Goal: Task Accomplishment & Management: Use online tool/utility

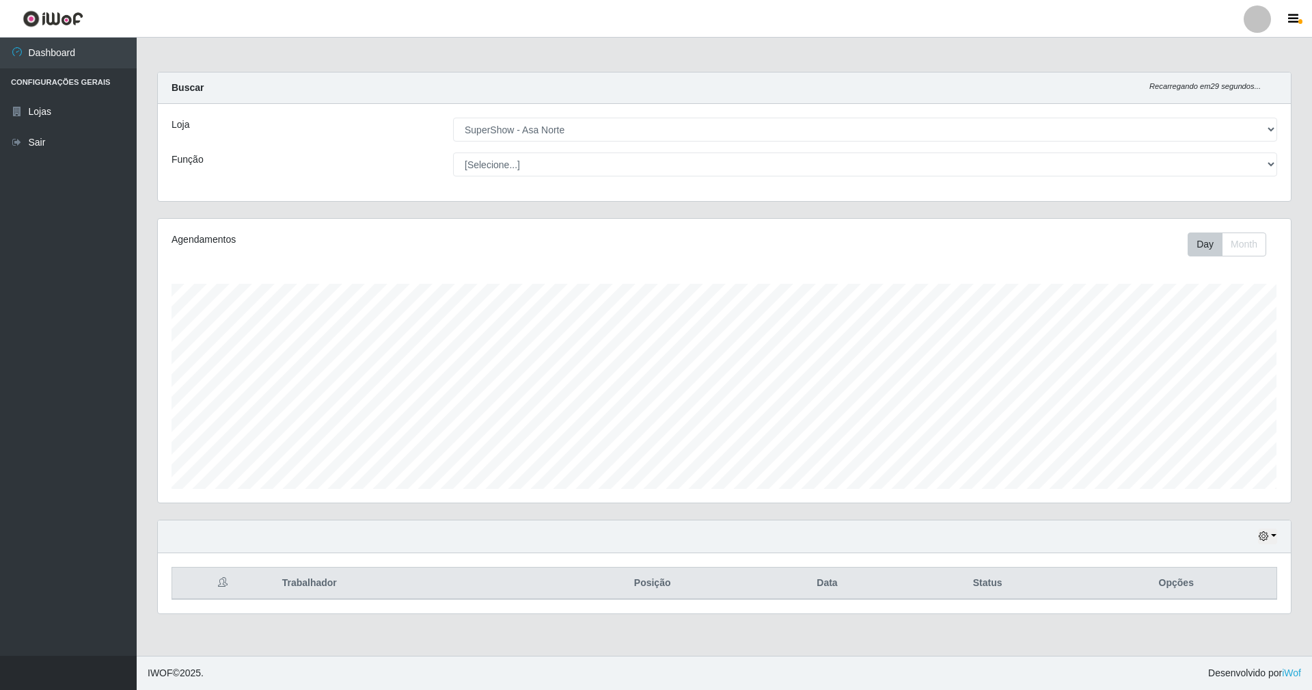
select select "71"
click at [1274, 537] on button "button" at bounding box center [1267, 536] width 19 height 16
click at [1239, 432] on button "1 dia" at bounding box center [1224, 426] width 108 height 29
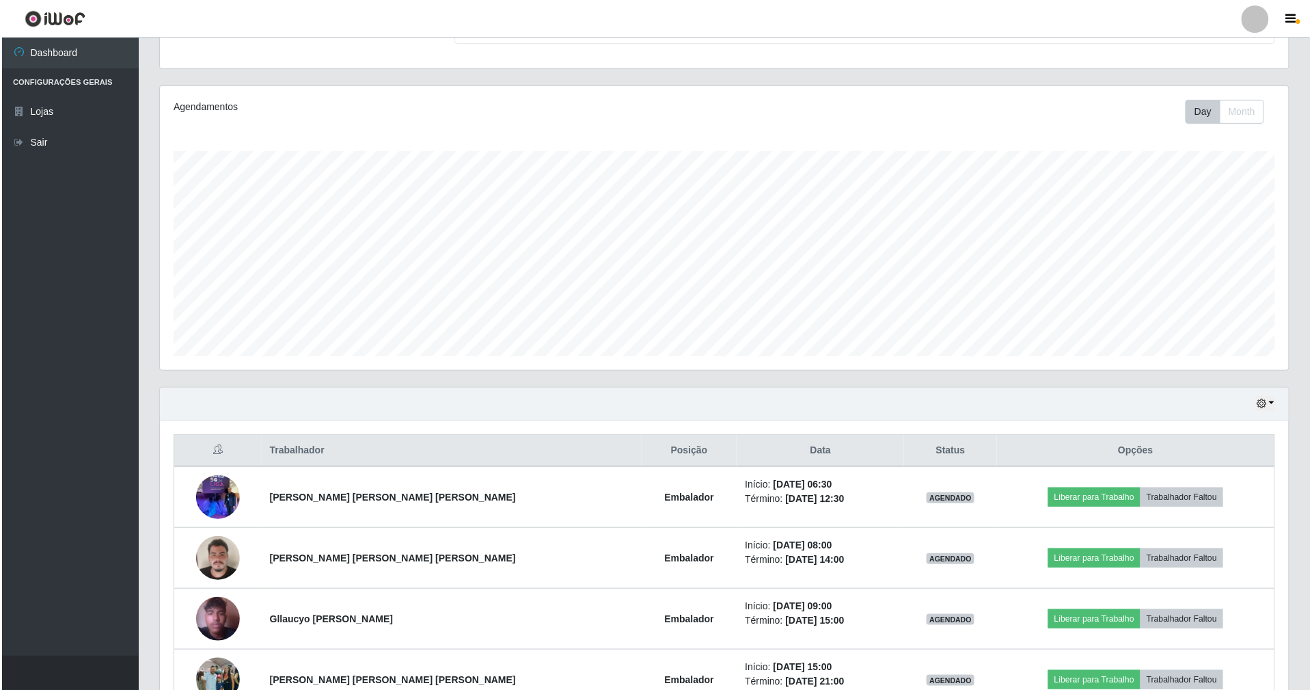
scroll to position [182, 0]
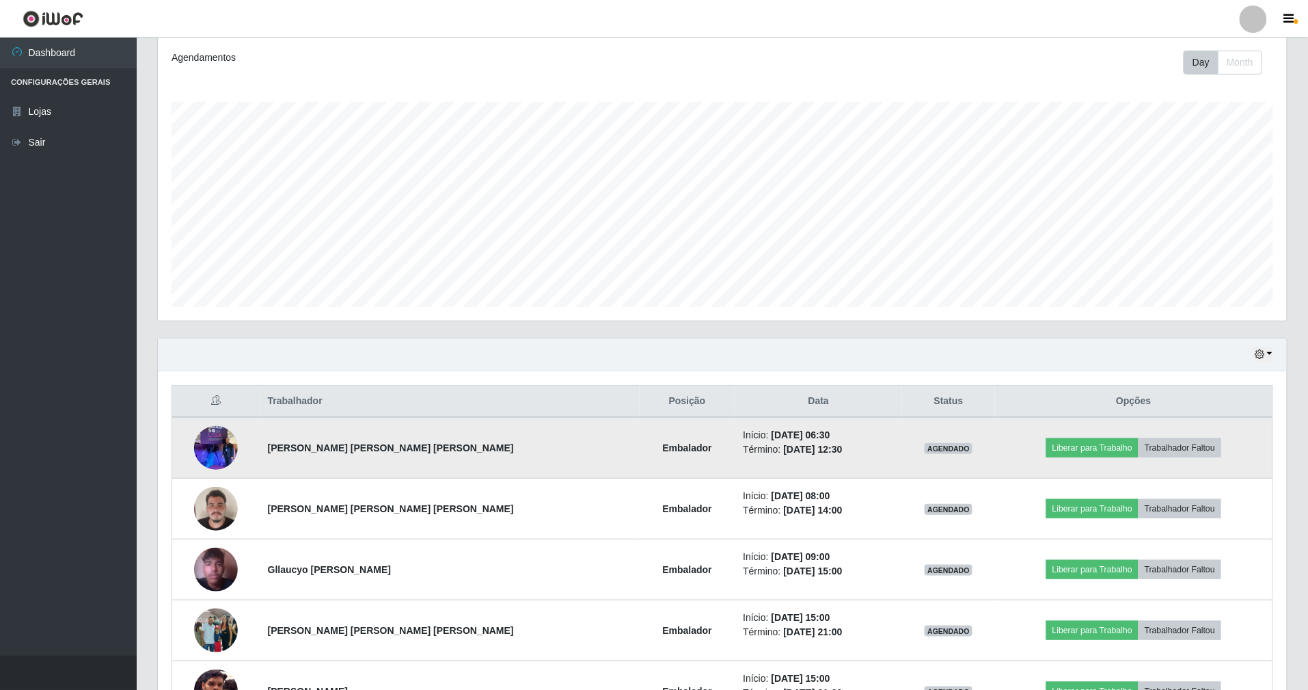
click at [228, 440] on img at bounding box center [216, 447] width 44 height 58
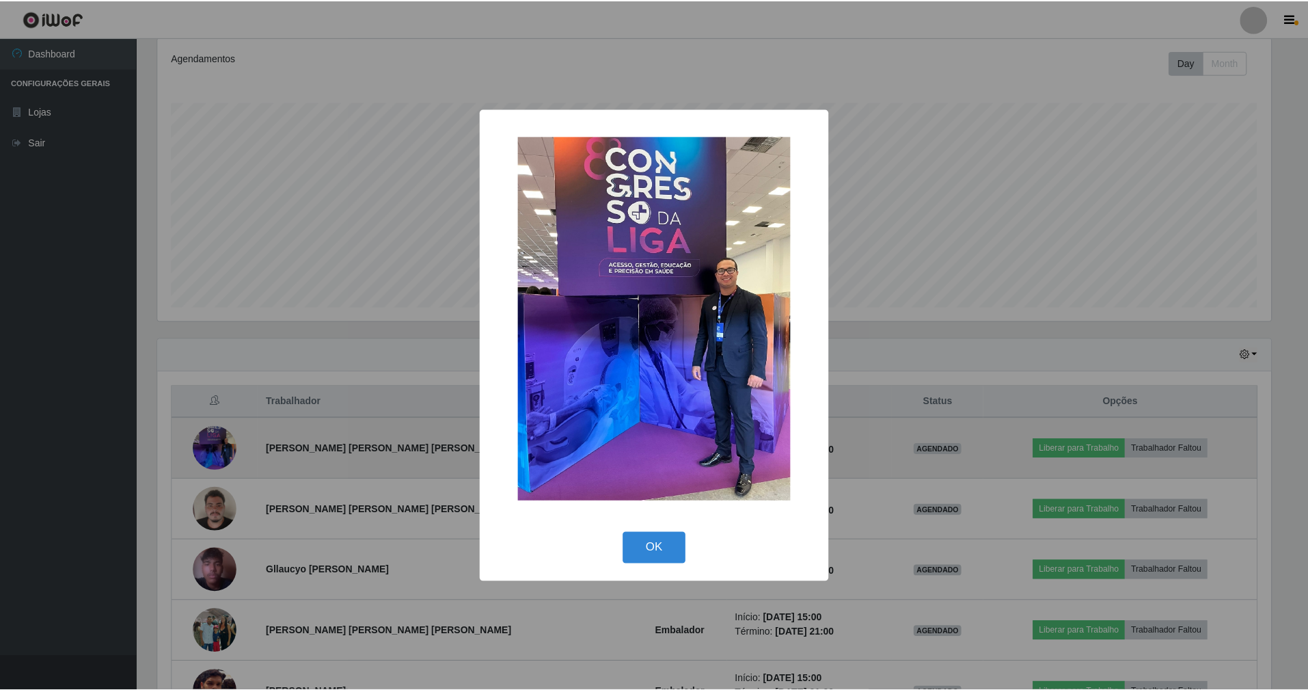
scroll to position [284, 1117]
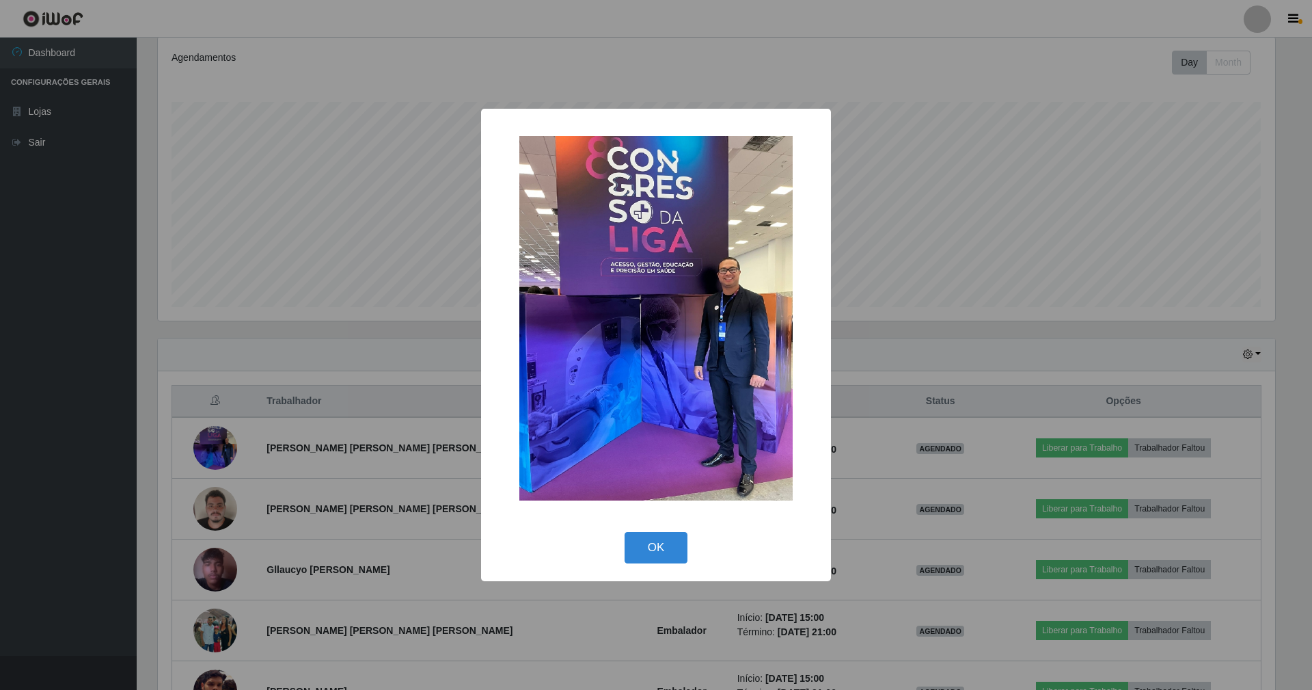
click at [373, 430] on div "× OK Cancel" at bounding box center [656, 345] width 1312 height 690
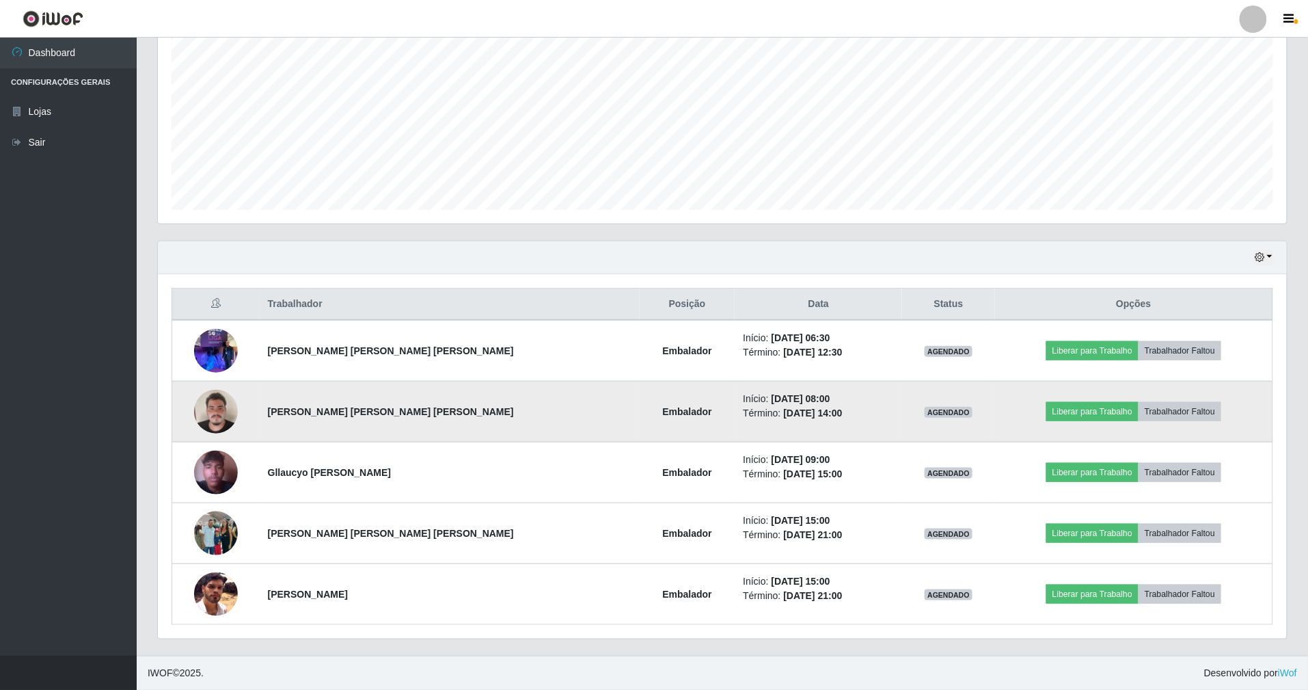
scroll to position [282, 0]
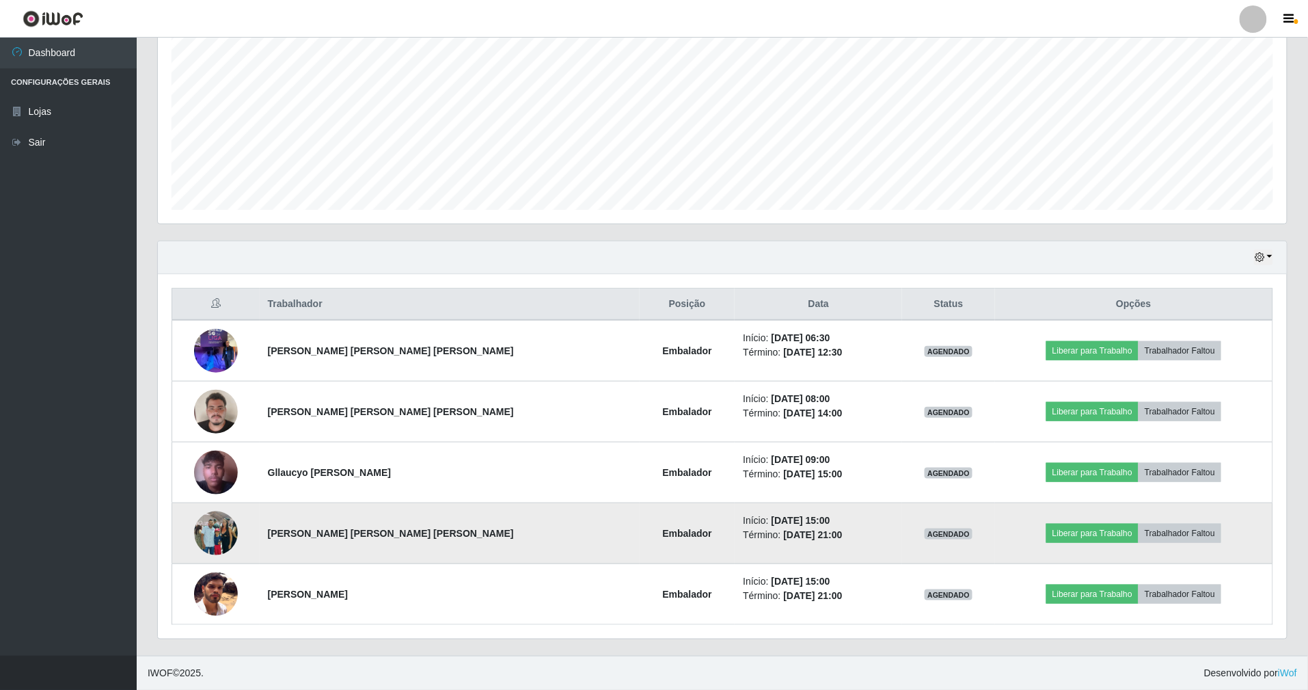
click at [216, 537] on img at bounding box center [216, 533] width 44 height 58
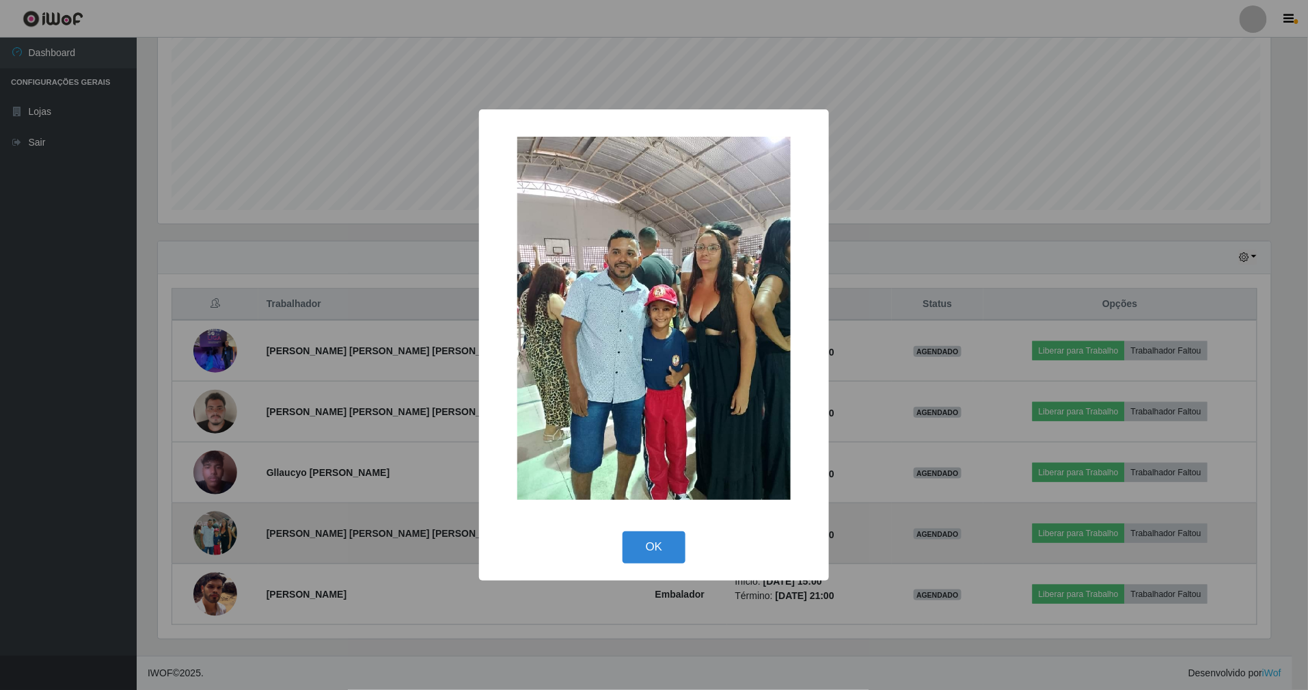
scroll to position [284, 1117]
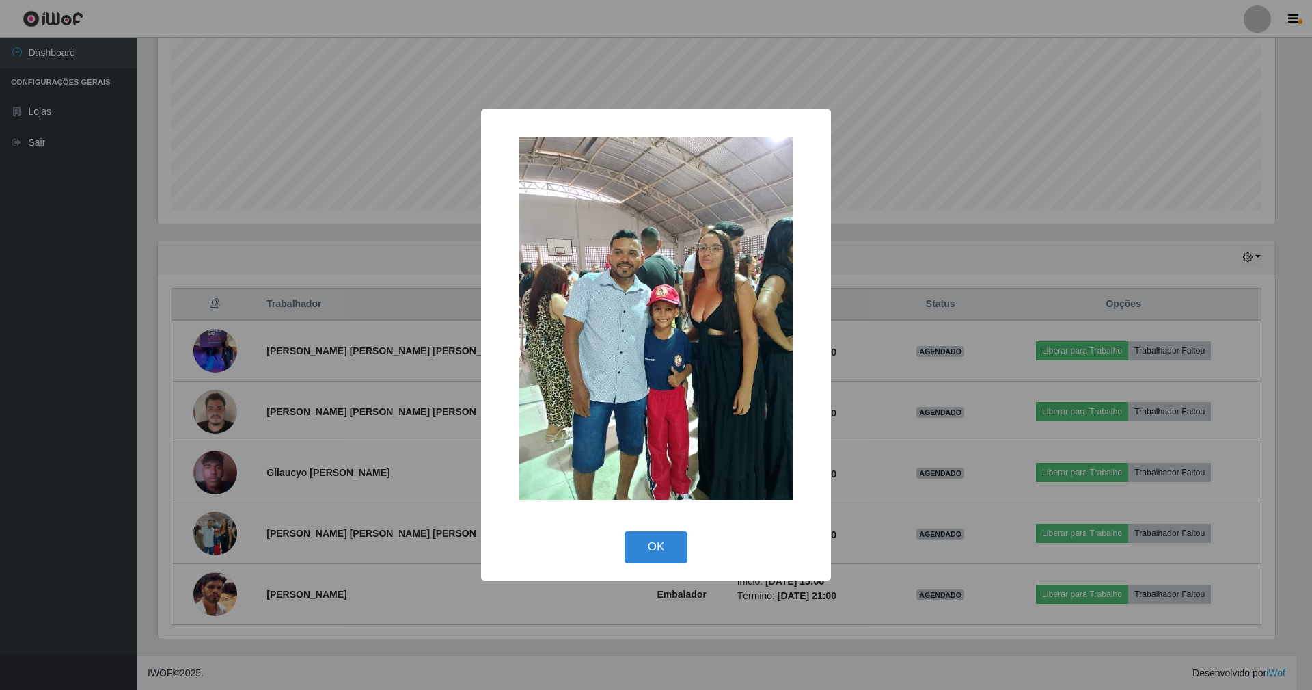
click at [442, 625] on div "× OK Cancel" at bounding box center [656, 345] width 1312 height 690
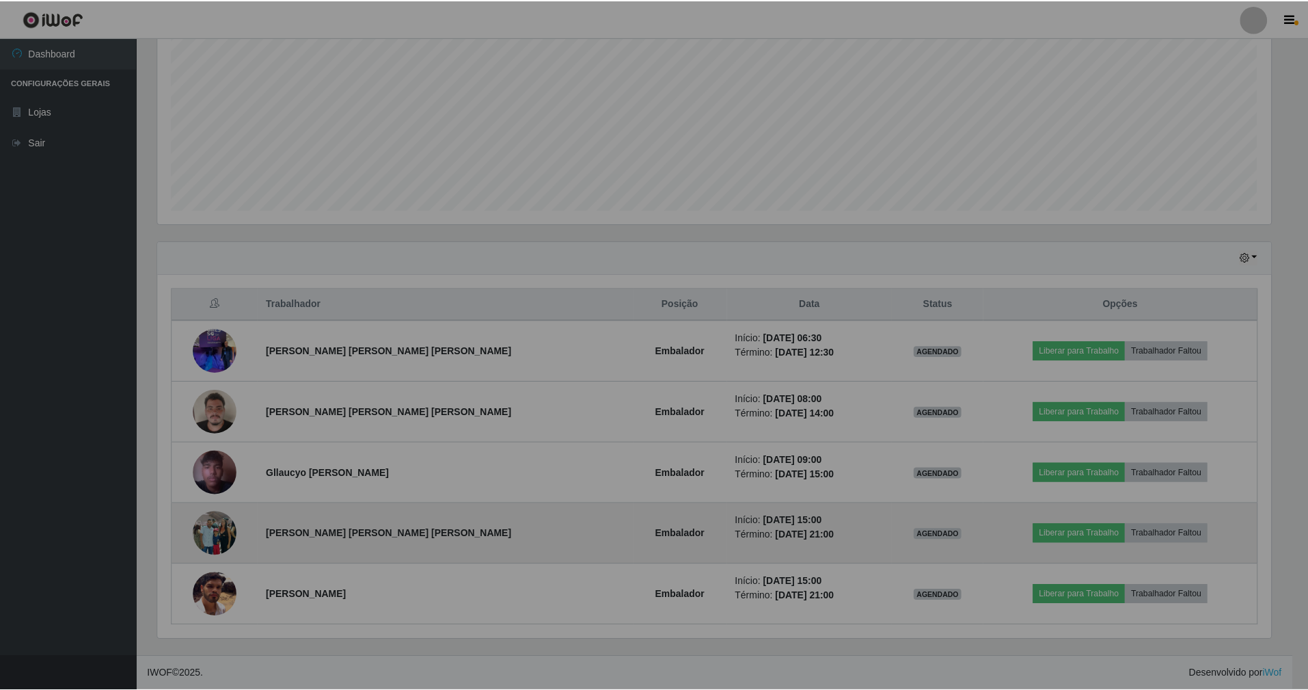
scroll to position [284, 1129]
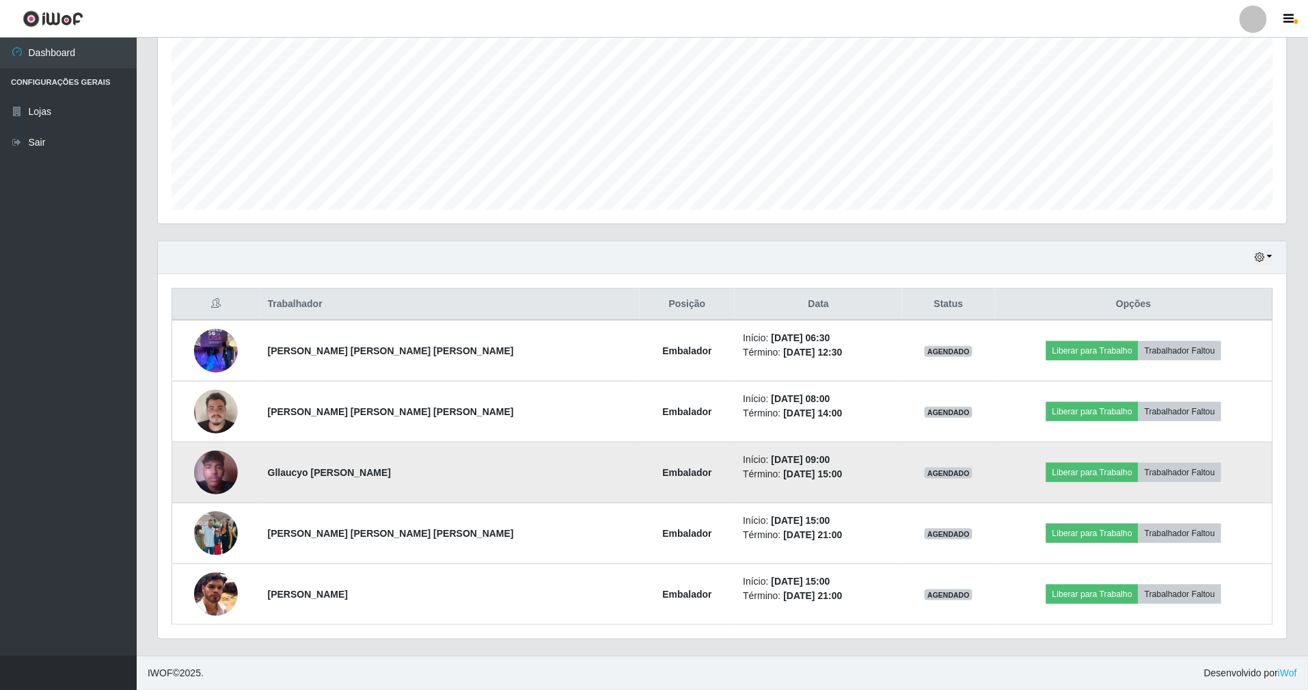
click at [230, 479] on img at bounding box center [216, 472] width 44 height 78
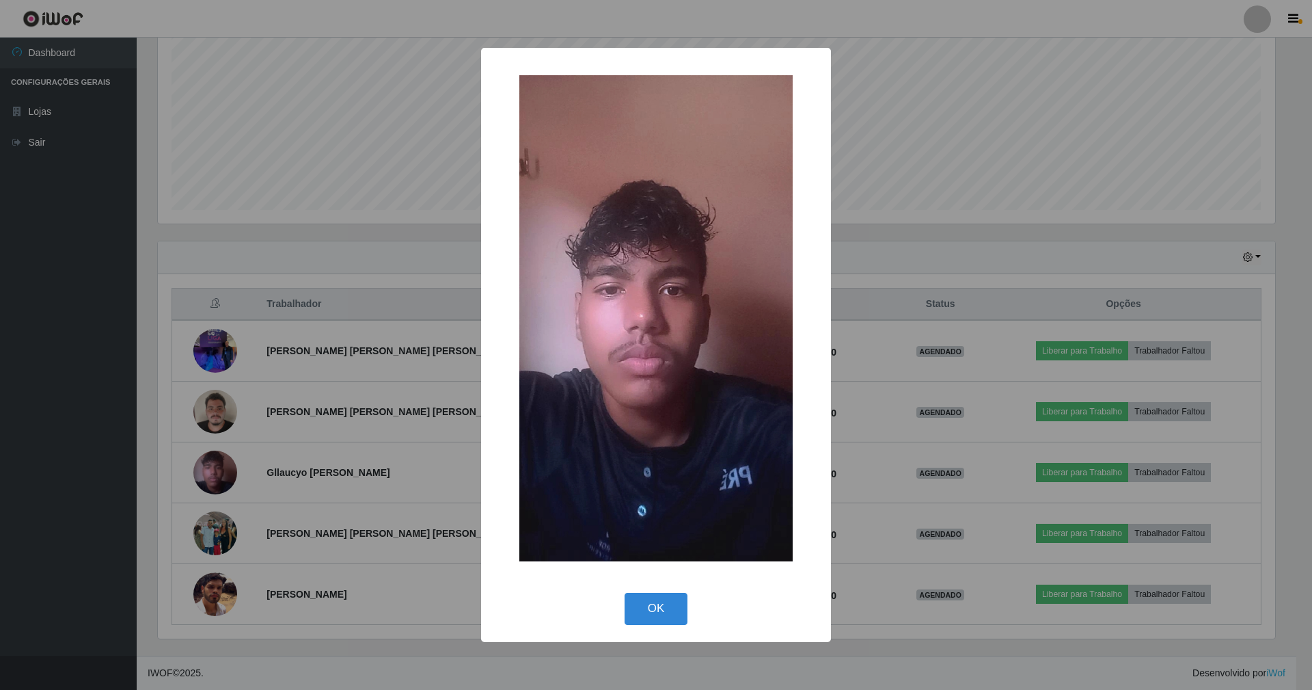
click at [389, 591] on div "× OK Cancel" at bounding box center [656, 345] width 1312 height 690
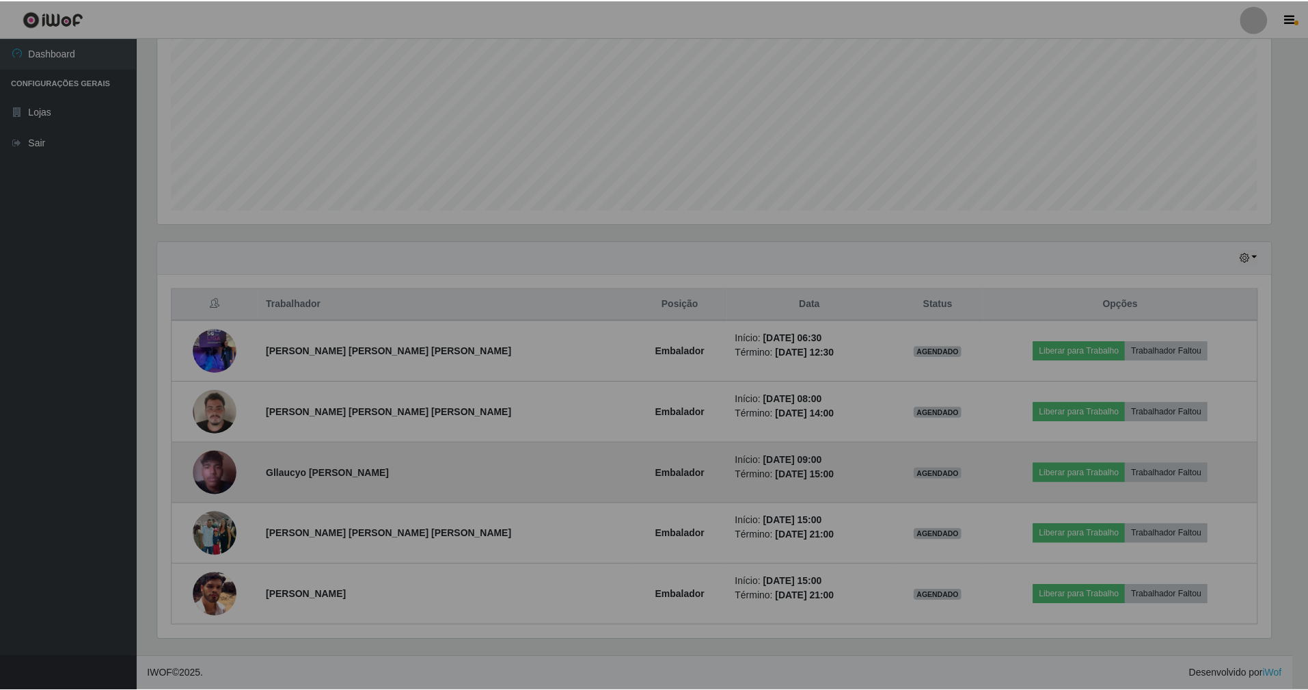
scroll to position [284, 1129]
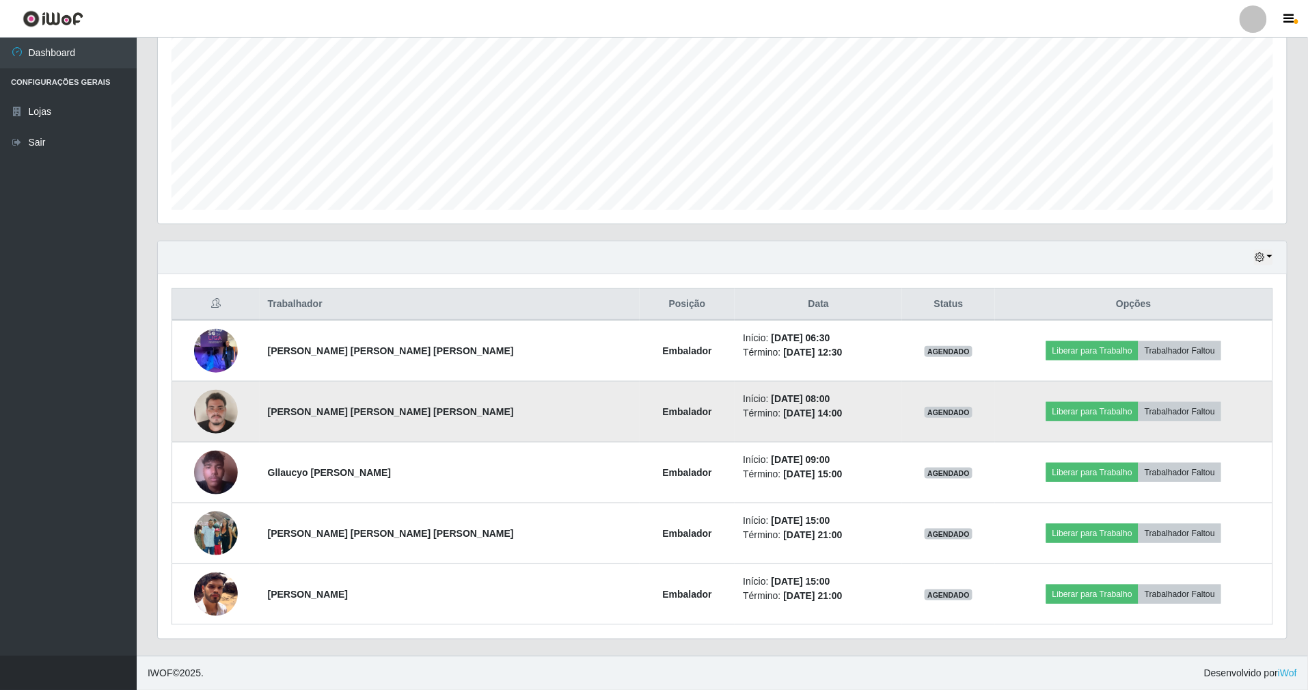
click at [226, 413] on img at bounding box center [216, 411] width 44 height 58
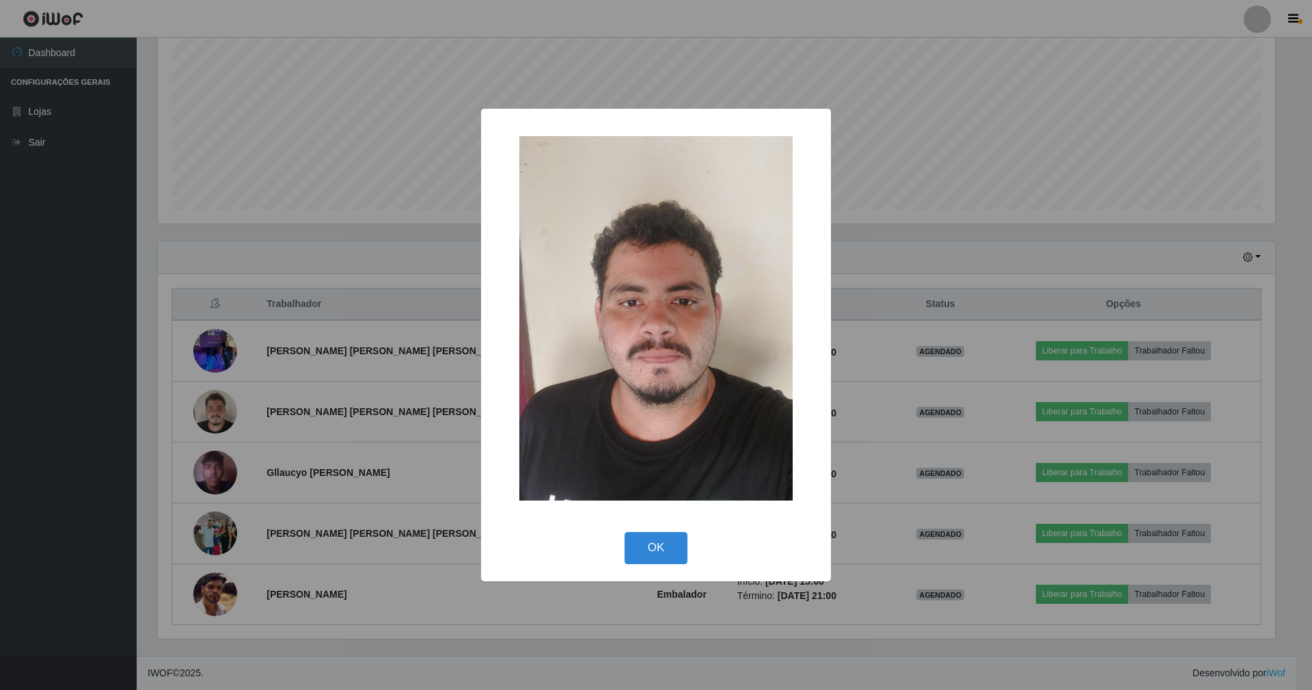
click at [339, 597] on div "× OK Cancel" at bounding box center [656, 345] width 1312 height 690
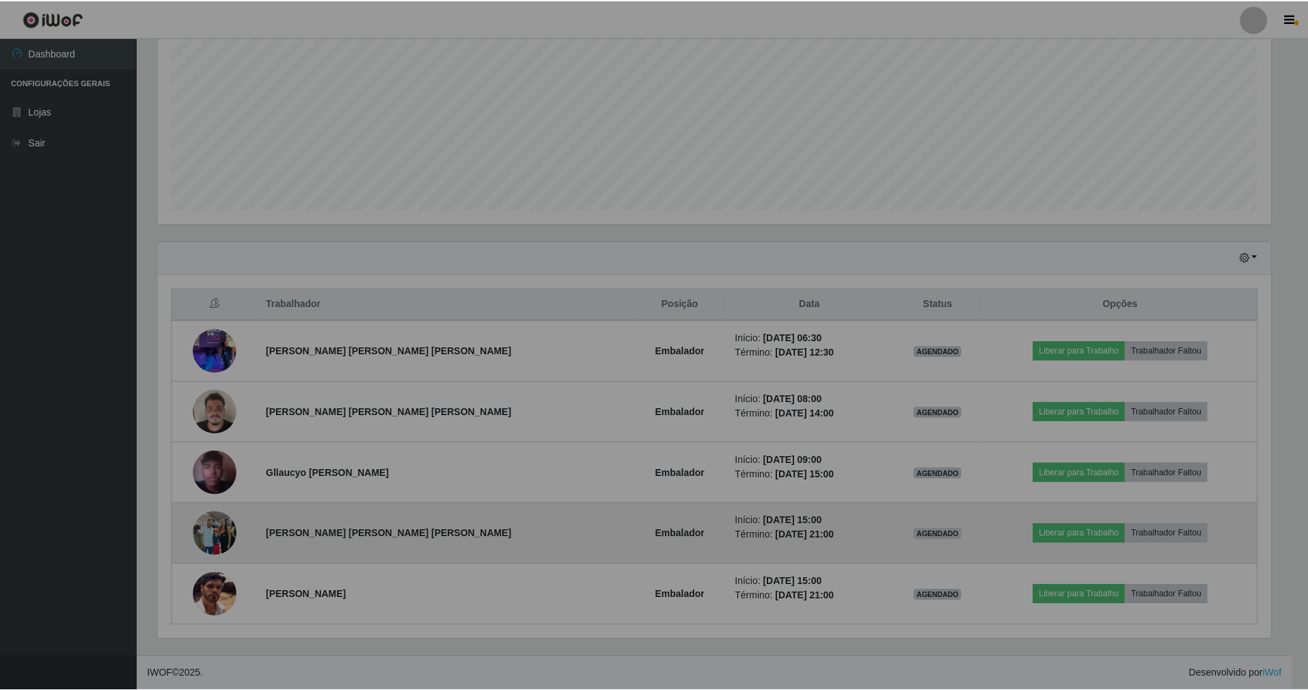
scroll to position [284, 1129]
